Goal: Browse casually: Explore the website without a specific task or goal

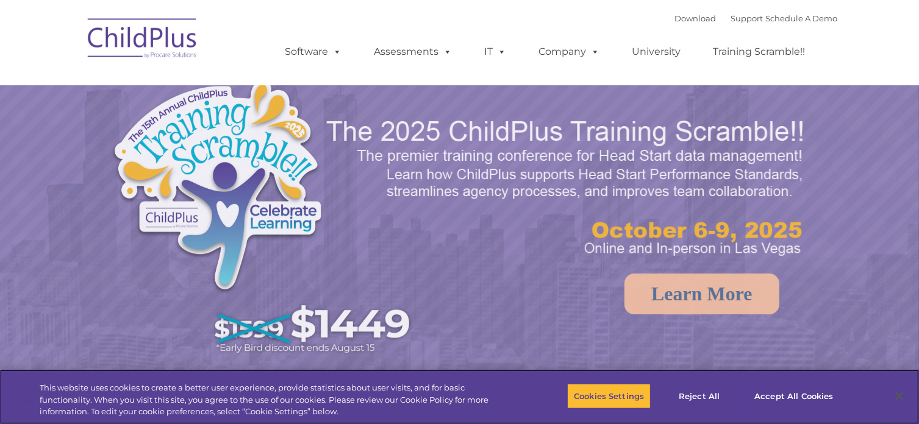
select select "MEDIUM"
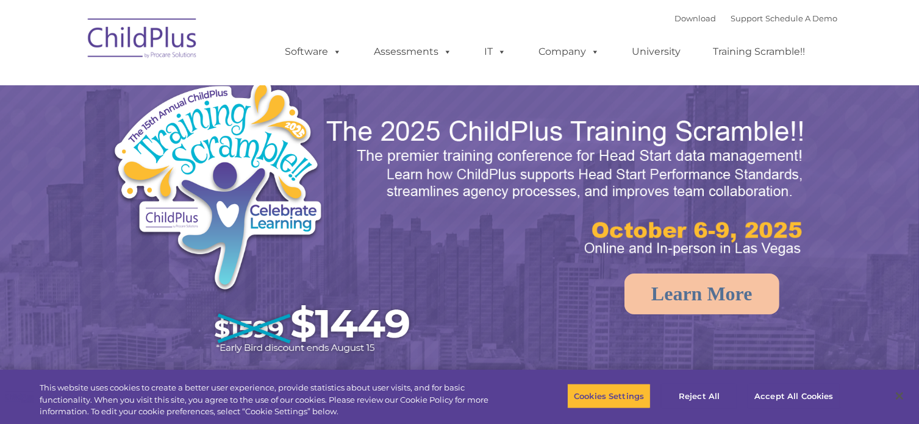
select select "MEDIUM"
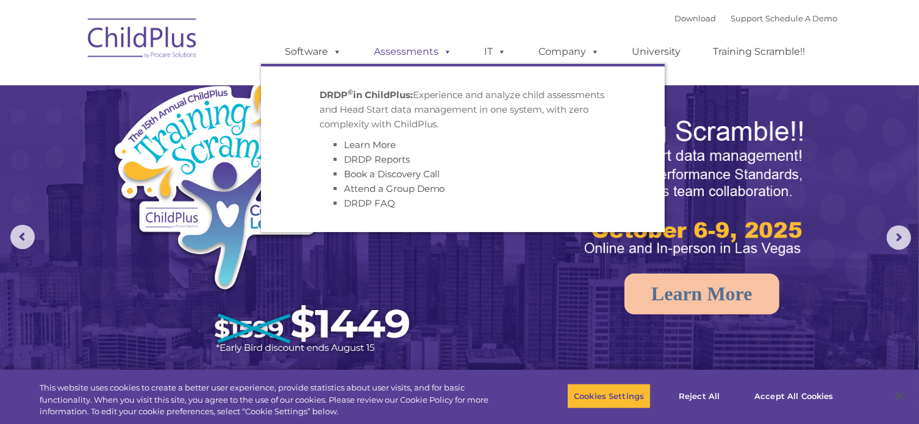
click at [446, 49] on span at bounding box center [445, 52] width 13 height 12
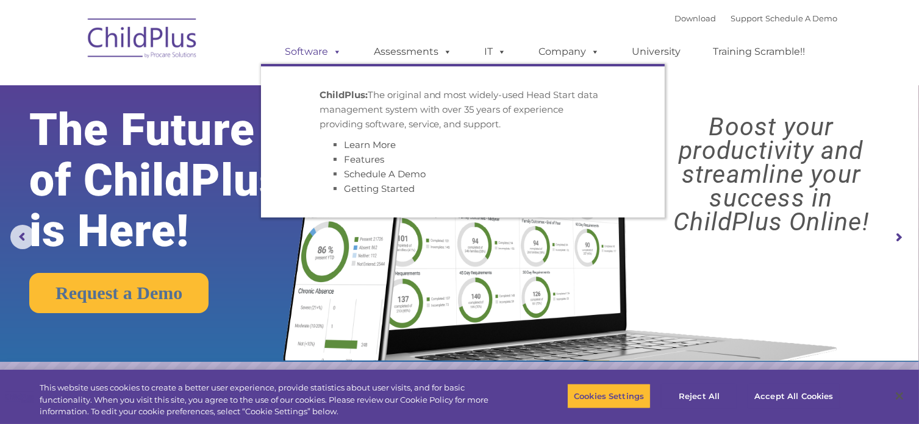
click at [330, 53] on span at bounding box center [335, 52] width 13 height 12
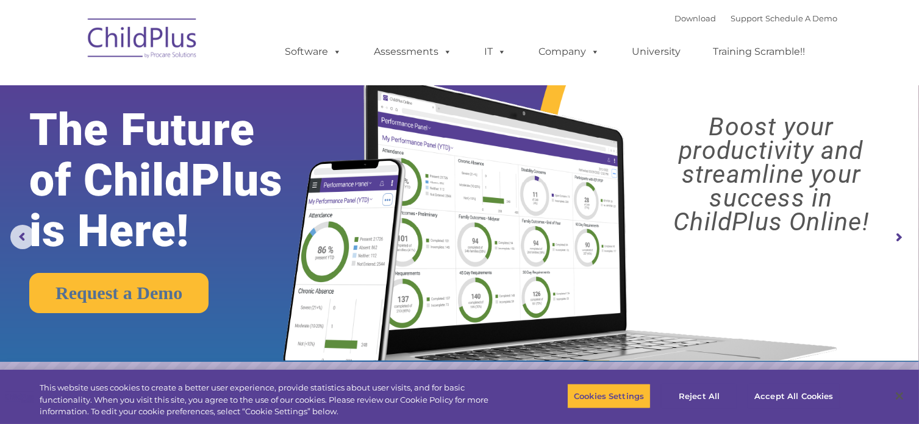
click at [166, 30] on img at bounding box center [143, 40] width 122 height 61
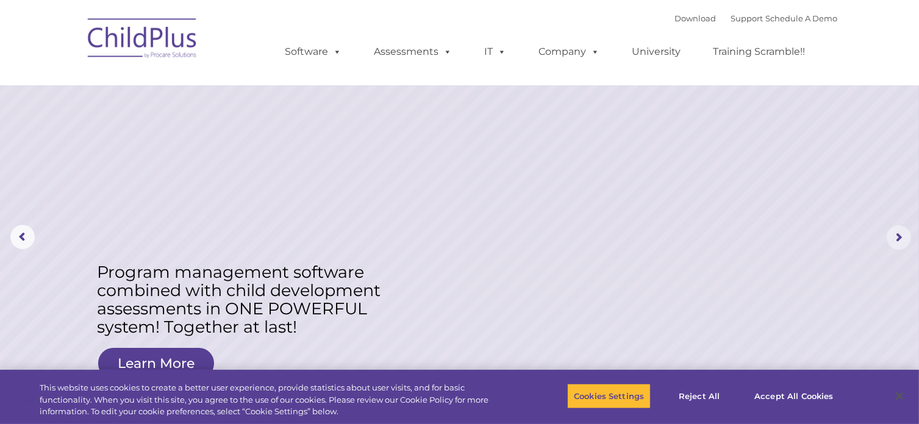
click at [896, 237] on rs-arrow at bounding box center [899, 238] width 24 height 24
click at [23, 237] on rs-arrow at bounding box center [22, 237] width 24 height 24
